Goal: Task Accomplishment & Management: Manage account settings

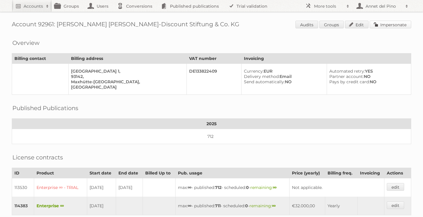
click at [399, 24] on link "Impersonate" at bounding box center [391, 25] width 42 height 8
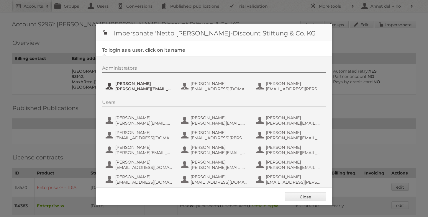
click at [125, 88] on span "henri.schmidhuber@netto-online.de" at bounding box center [143, 88] width 57 height 5
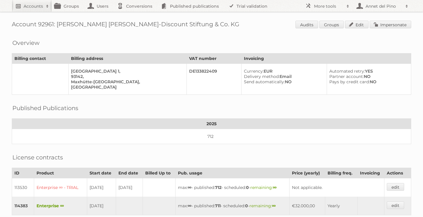
click at [14, 7] on link "Accounts" at bounding box center [32, 6] width 40 height 12
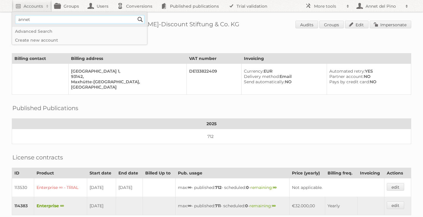
type input"] "annet@publitas.com"
click at [143, 18] on input "Search" at bounding box center [140, 19] width 9 height 9
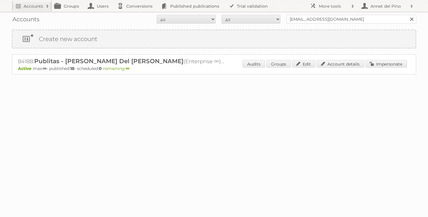
click at [339, 59] on div "84188: Publitas - [PERSON_NAME] Del [PERSON_NAME] (Enterprise ∞) - TRIAL - Self…" at bounding box center [214, 64] width 404 height 20
click at [338, 63] on link "Account details" at bounding box center [340, 64] width 47 height 8
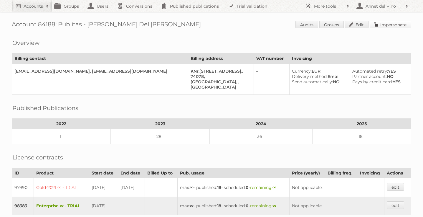
click at [393, 25] on link "Impersonate" at bounding box center [391, 25] width 42 height 8
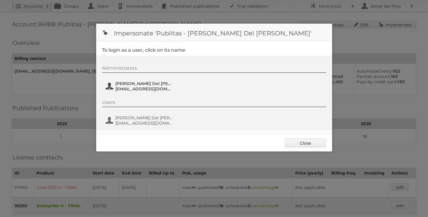
click at [122, 80] on button "[PERSON_NAME] Del Pino [EMAIL_ADDRESS][DOMAIN_NAME]" at bounding box center [139, 86] width 69 height 12
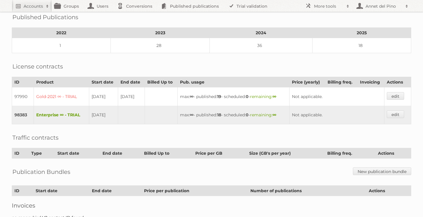
scroll to position [99, 0]
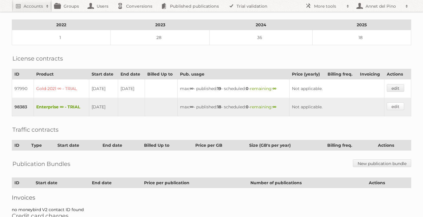
click at [399, 103] on link "edit" at bounding box center [395, 106] width 17 height 8
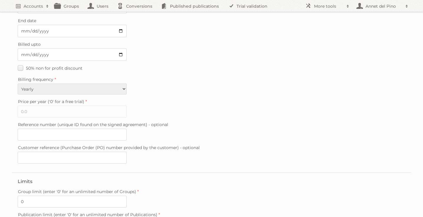
scroll to position [172, 0]
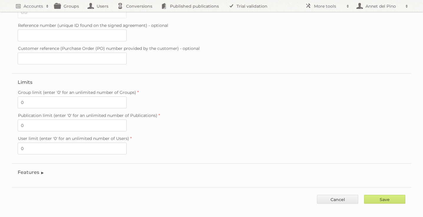
click at [28, 163] on fieldset "Features Enable accessibility text Enable account tree structure Enable analyti…" at bounding box center [212, 173] width 400 height 21
click at [29, 169] on legend "Features" at bounding box center [31, 172] width 27 height 6
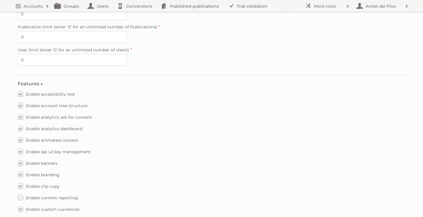
scroll to position [272, 0]
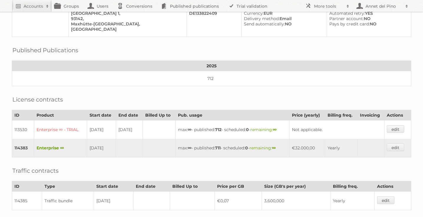
scroll to position [144, 0]
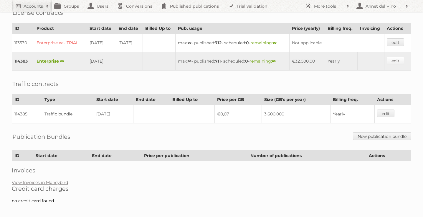
click at [399, 59] on link "edit" at bounding box center [395, 61] width 17 height 8
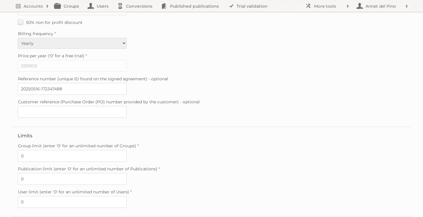
scroll to position [160, 0]
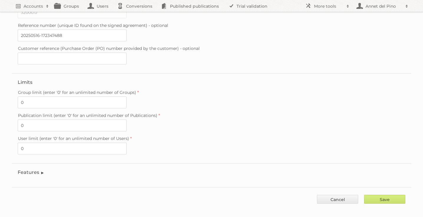
click at [34, 170] on fieldset "Features Enable accessibility text Enable account tree structure Enable analyti…" at bounding box center [212, 173] width 400 height 21
click at [40, 169] on legend "Features" at bounding box center [31, 172] width 27 height 6
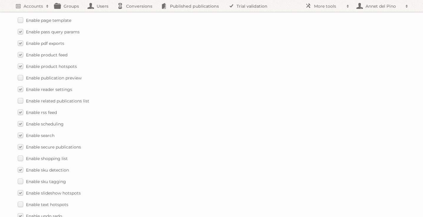
scroll to position [862, 0]
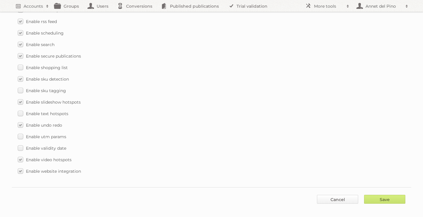
click at [337, 195] on link "Cancel" at bounding box center [337, 199] width 41 height 9
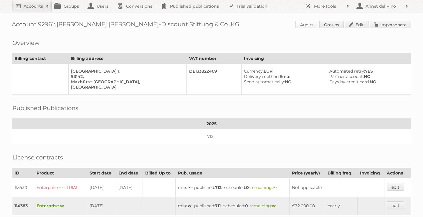
click at [308, 22] on link "Audits" at bounding box center [307, 25] width 23 height 8
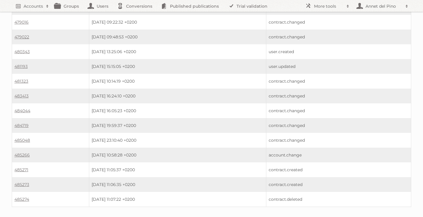
scroll to position [328, 0]
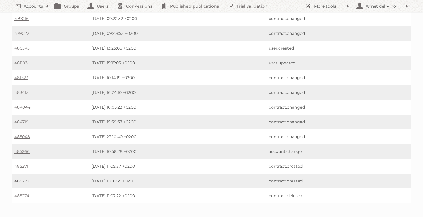
click at [27, 178] on link "485273" at bounding box center [21, 180] width 15 height 5
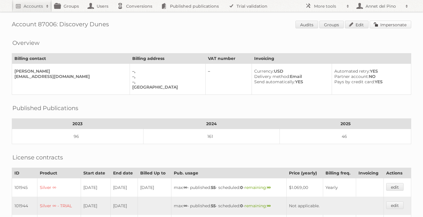
click at [388, 25] on link "Impersonate" at bounding box center [391, 25] width 42 height 8
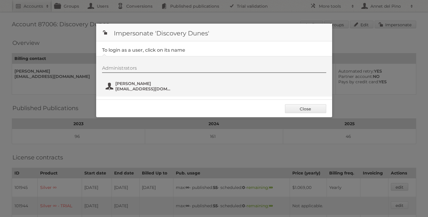
click at [157, 92] on button "Carine Mouchantaf cmouchantaf@discoverydunes.com" at bounding box center [139, 86] width 69 height 12
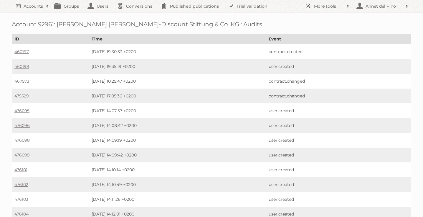
scroll to position [328, 0]
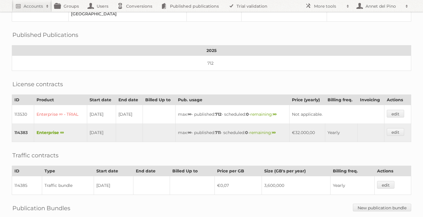
scroll to position [118, 0]
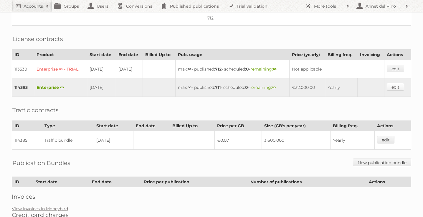
click at [394, 87] on link "edit" at bounding box center [395, 87] width 17 height 8
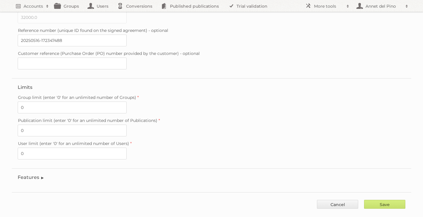
scroll to position [160, 0]
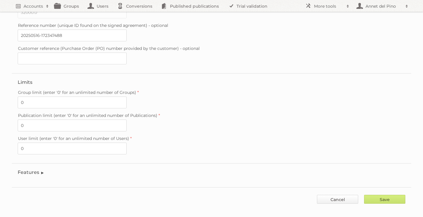
click at [339, 195] on link "Cancel" at bounding box center [337, 199] width 41 height 9
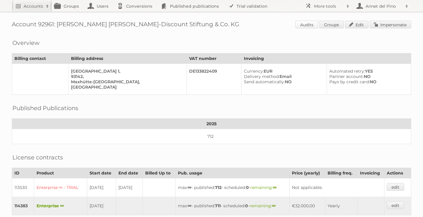
click at [305, 25] on link "Audits" at bounding box center [307, 25] width 23 height 8
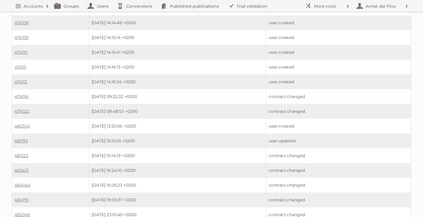
scroll to position [328, 0]
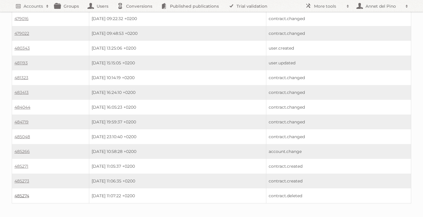
click at [27, 193] on link "485274" at bounding box center [21, 195] width 15 height 5
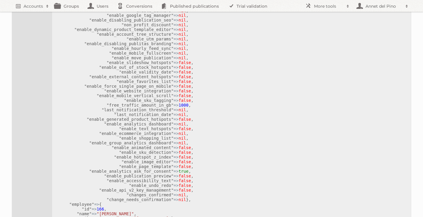
scroll to position [398, 0]
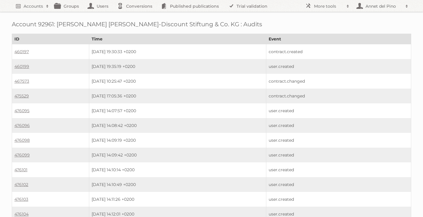
scroll to position [328, 0]
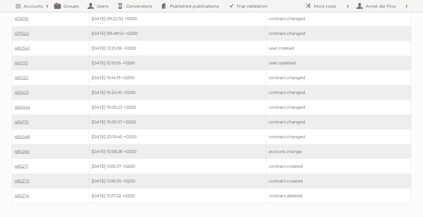
click at [23, 160] on td "485271" at bounding box center [50, 166] width 77 height 15
click at [23, 163] on link "485271" at bounding box center [21, 165] width 14 height 5
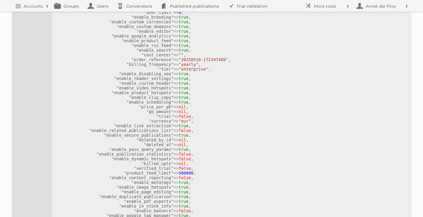
scroll to position [35, 0]
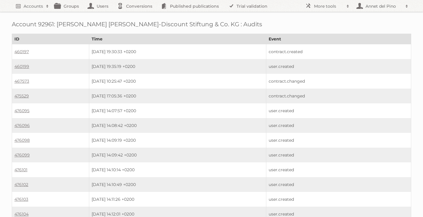
scroll to position [328, 0]
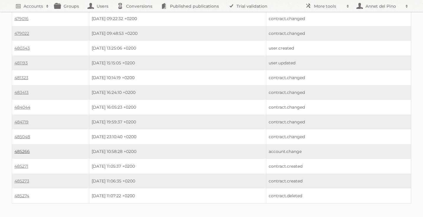
click at [24, 149] on link "485266" at bounding box center [21, 151] width 15 height 5
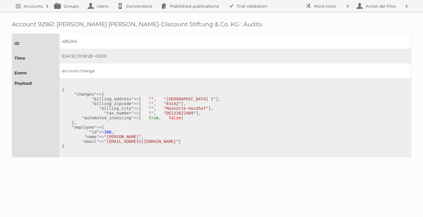
scroll to position [43, 0]
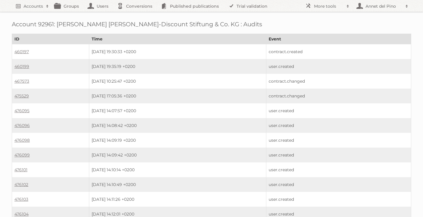
scroll to position [328, 0]
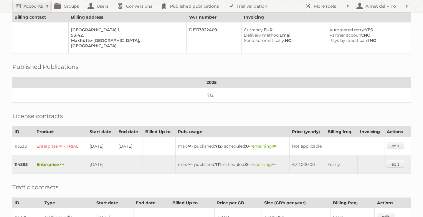
scroll to position [63, 0]
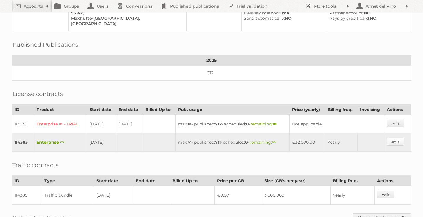
click at [398, 141] on link "edit" at bounding box center [395, 142] width 17 height 8
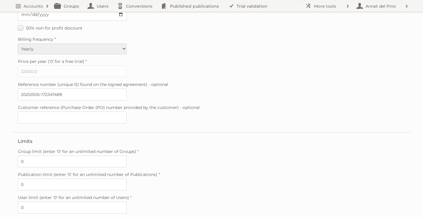
scroll to position [148, 0]
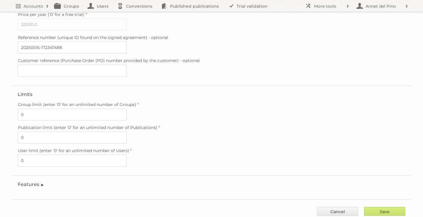
click at [42, 181] on legend "Features" at bounding box center [31, 184] width 27 height 6
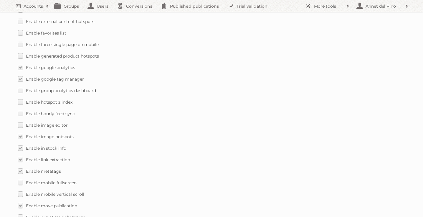
scroll to position [862, 0]
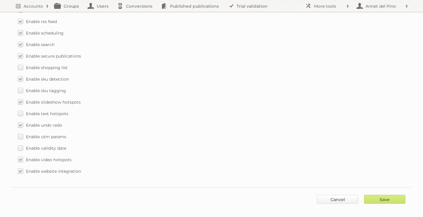
click at [344, 196] on link "Cancel" at bounding box center [337, 199] width 41 height 9
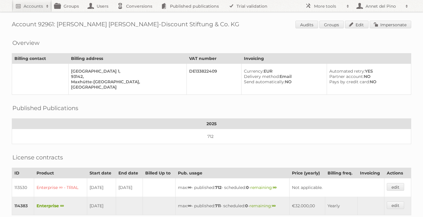
scroll to position [7, 0]
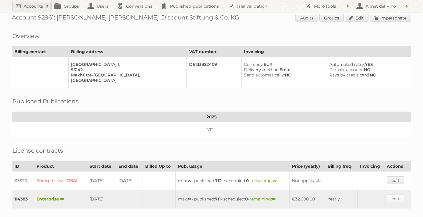
click at [400, 197] on link "edit" at bounding box center [395, 198] width 17 height 8
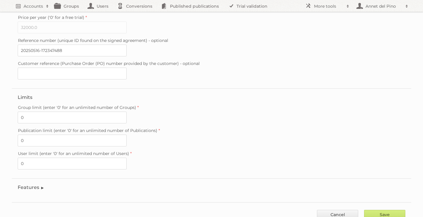
scroll to position [160, 0]
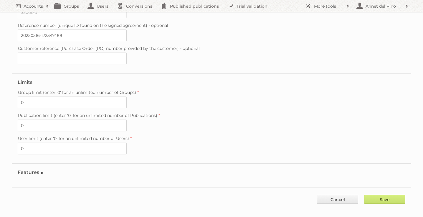
click at [41, 169] on legend "Features" at bounding box center [31, 172] width 27 height 6
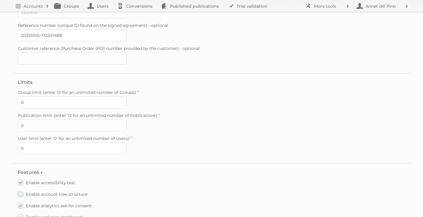
click at [50, 191] on span "Enable account tree structure" at bounding box center [57, 193] width 62 height 5
click at [0, 0] on input "Enable account tree structure" at bounding box center [0, 0] width 0 height 0
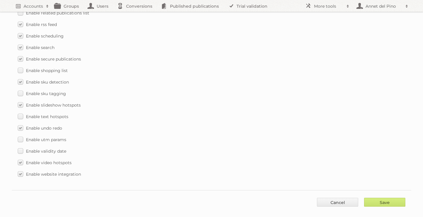
scroll to position [862, 0]
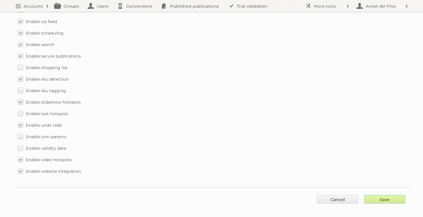
click at [387, 195] on input "Save" at bounding box center [384, 199] width 41 height 9
type input "..."
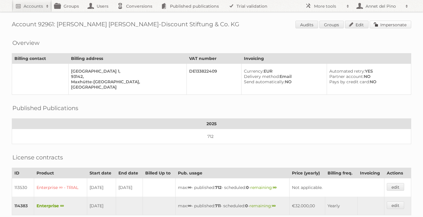
click at [391, 26] on link "Impersonate" at bounding box center [391, 25] width 42 height 8
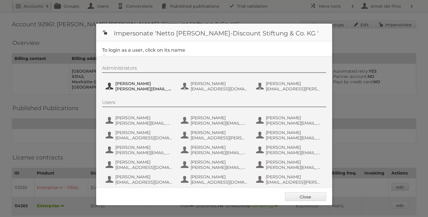
click at [131, 89] on span "henri.schmidhuber@netto-online.de" at bounding box center [143, 88] width 57 height 5
